Goal: Task Accomplishment & Management: Use online tool/utility

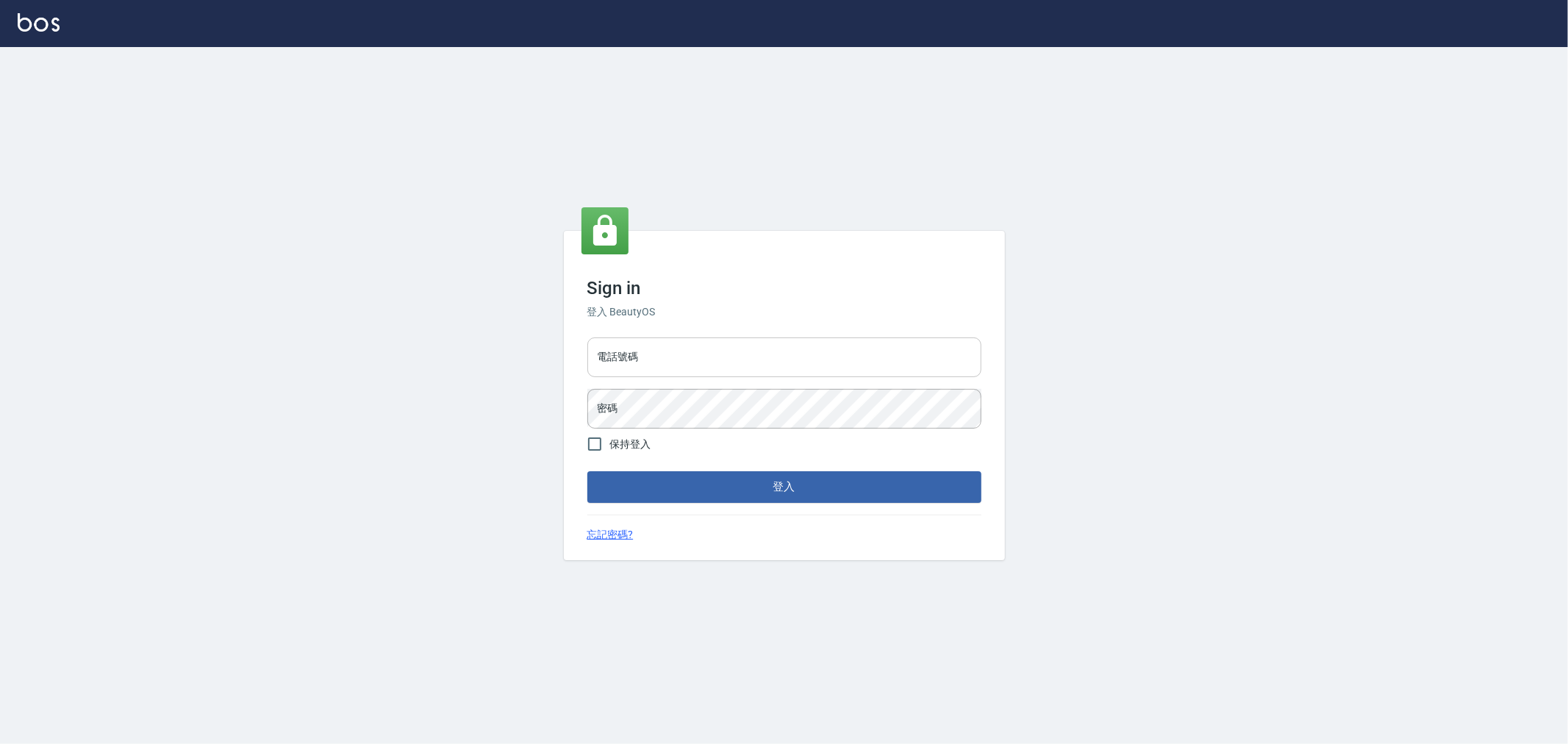
drag, startPoint x: 767, startPoint y: 342, endPoint x: 791, endPoint y: 351, distance: 25.6
click at [767, 342] on input "電話號碼" at bounding box center [784, 358] width 394 height 40
type input "0222886821"
click at [587, 471] on button "登入" at bounding box center [784, 486] width 394 height 31
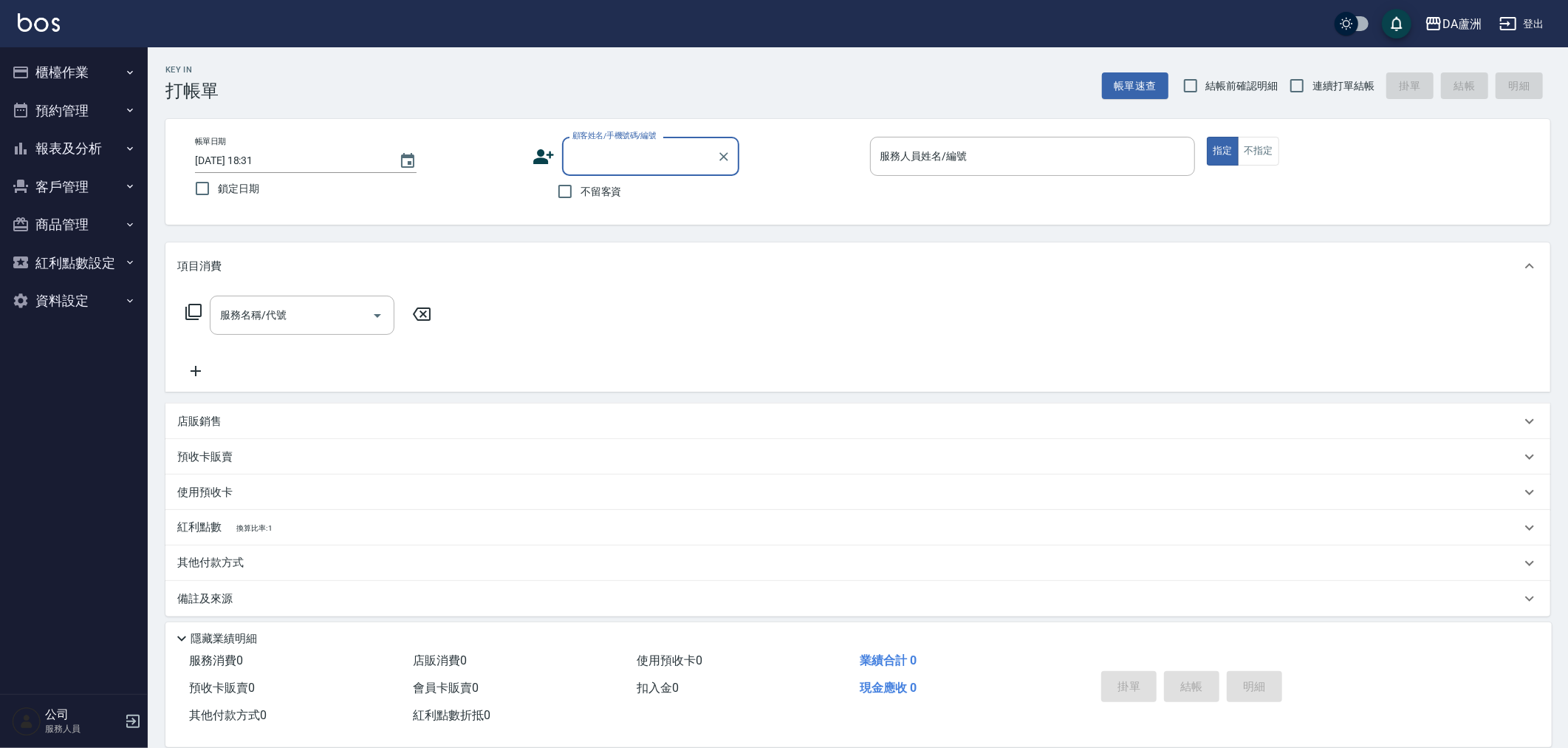
click at [82, 76] on button "櫃檯作業" at bounding box center [74, 73] width 136 height 39
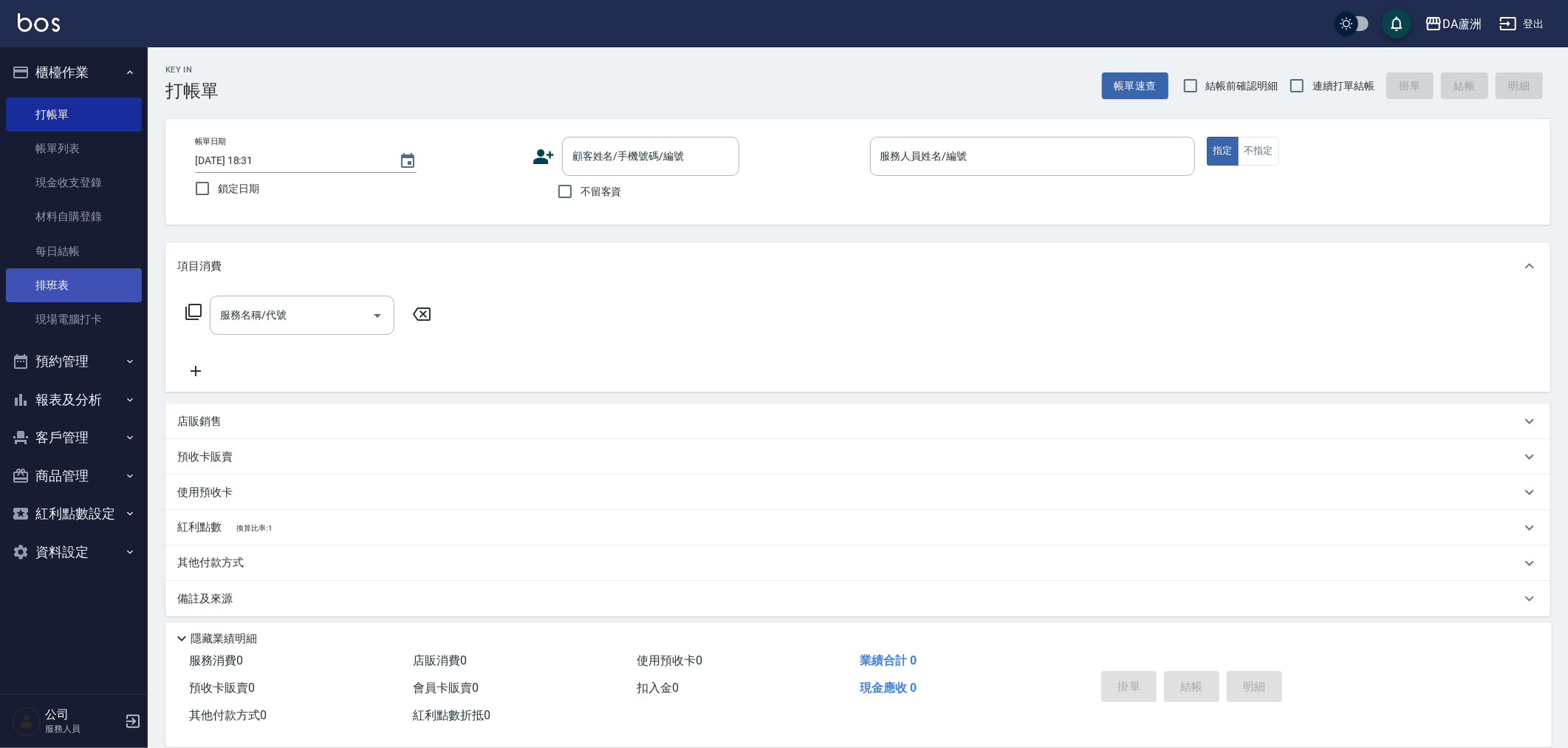
click at [76, 275] on link "排班表" at bounding box center [74, 285] width 136 height 34
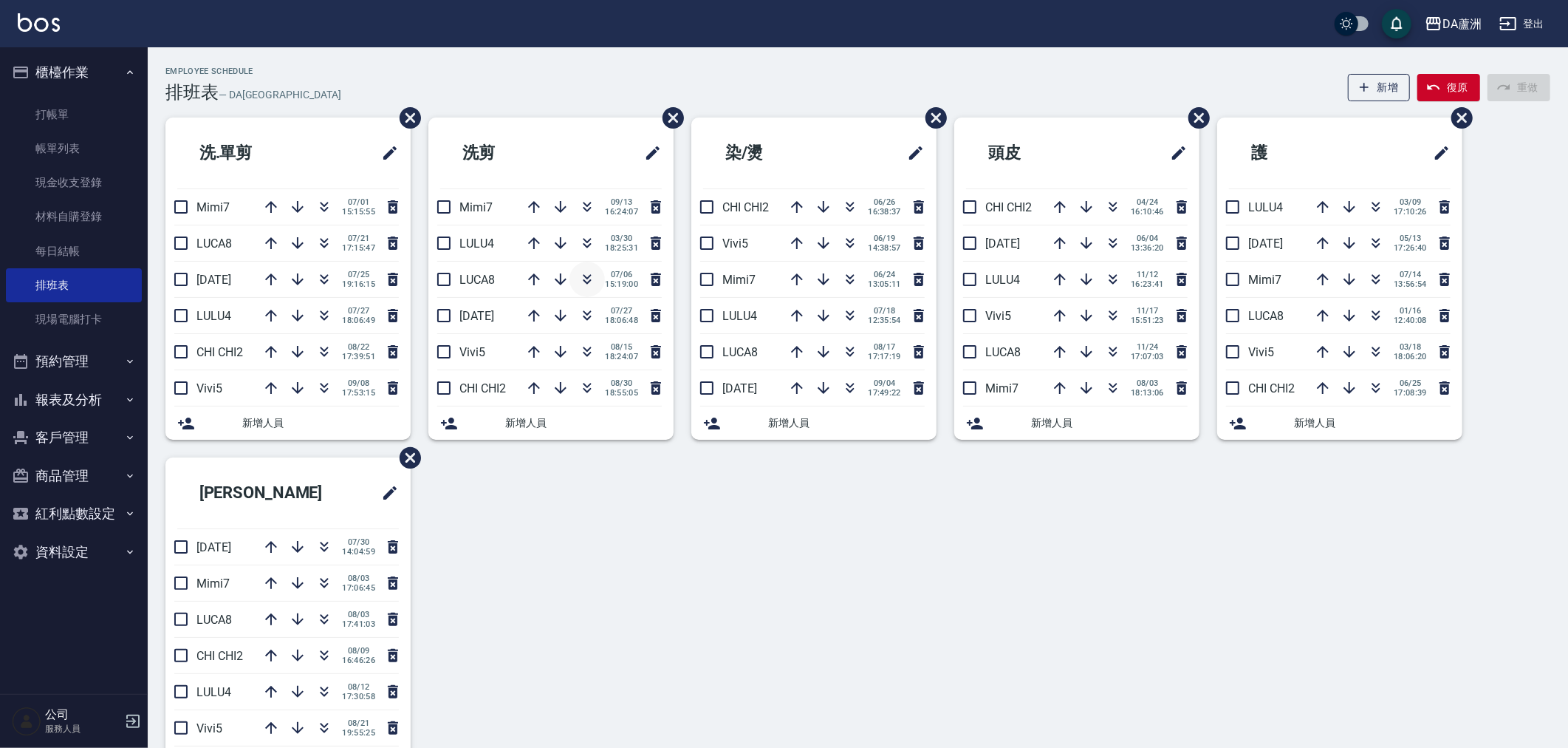
click at [588, 282] on icon "button" at bounding box center [587, 279] width 18 height 18
